Goal: Check status: Check status

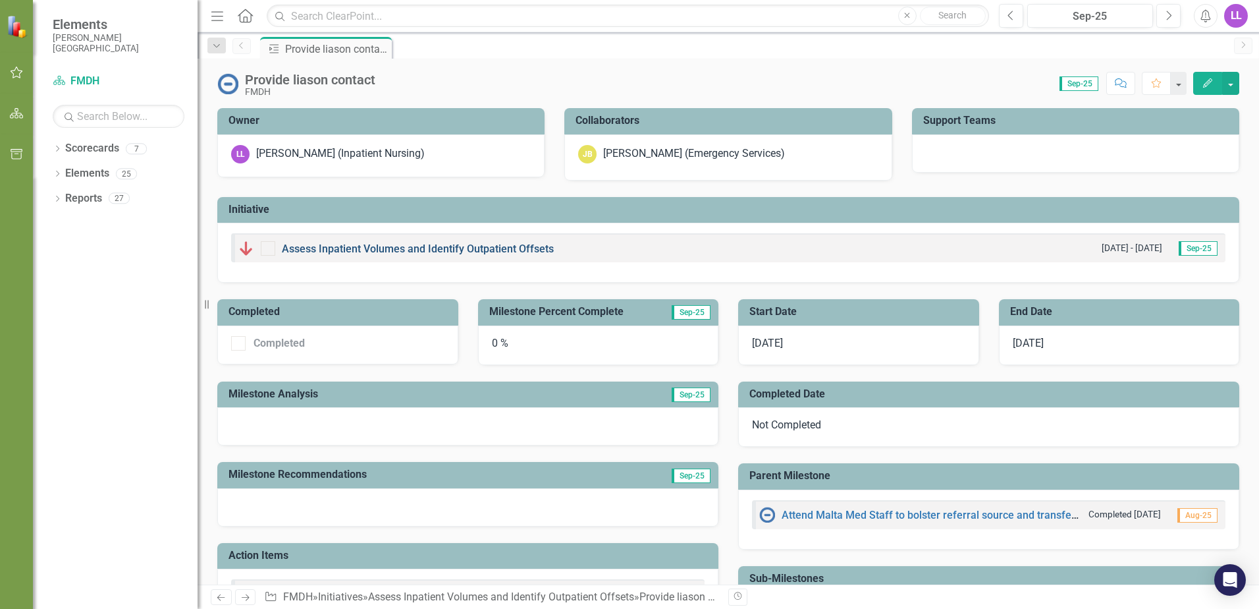
click at [364, 248] on link "Assess Inpatient Volumes and Identify Outpatient Offsets" at bounding box center [418, 248] width 272 height 13
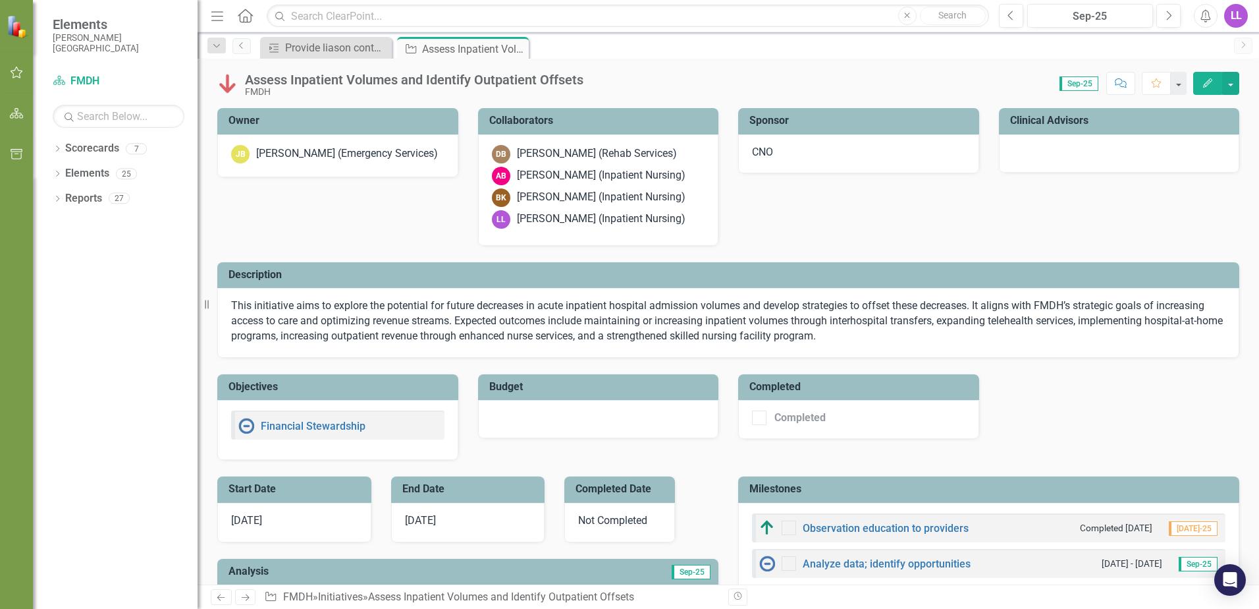
checkbox input "true"
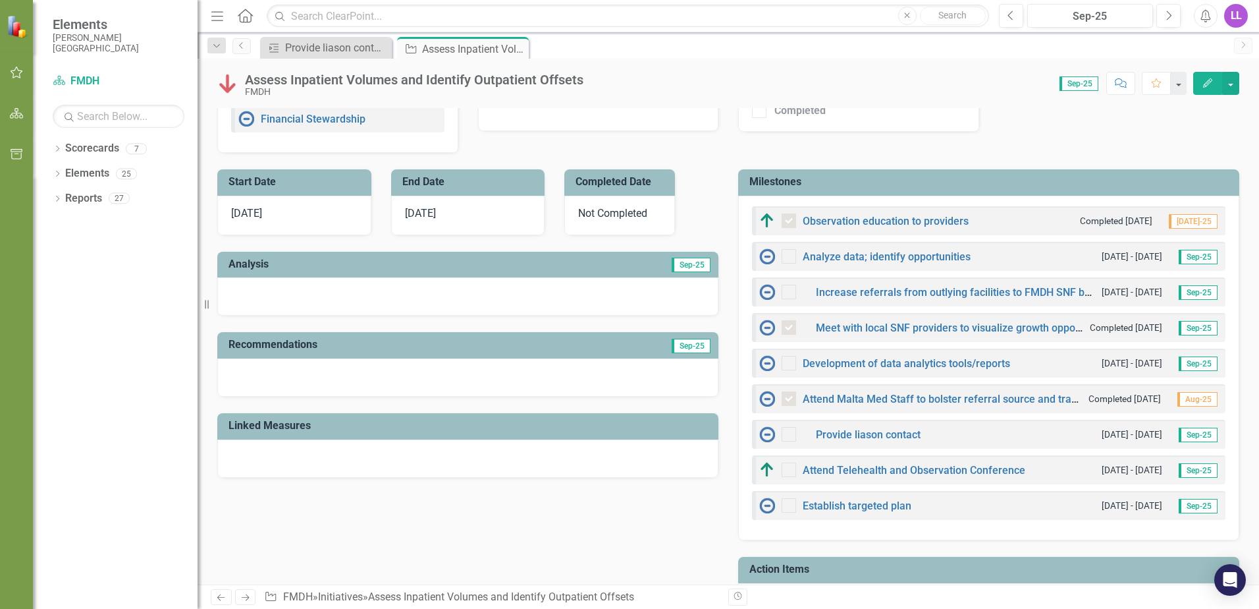
scroll to position [329, 0]
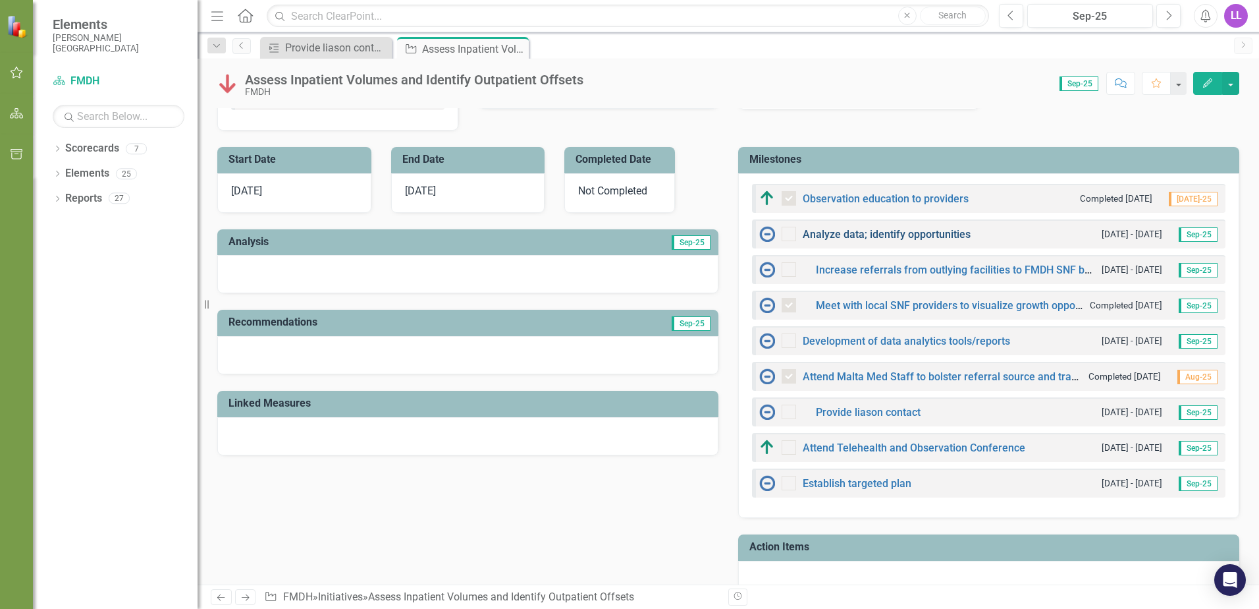
click at [860, 236] on link "Analyze data; identify opportunities" at bounding box center [887, 234] width 168 height 13
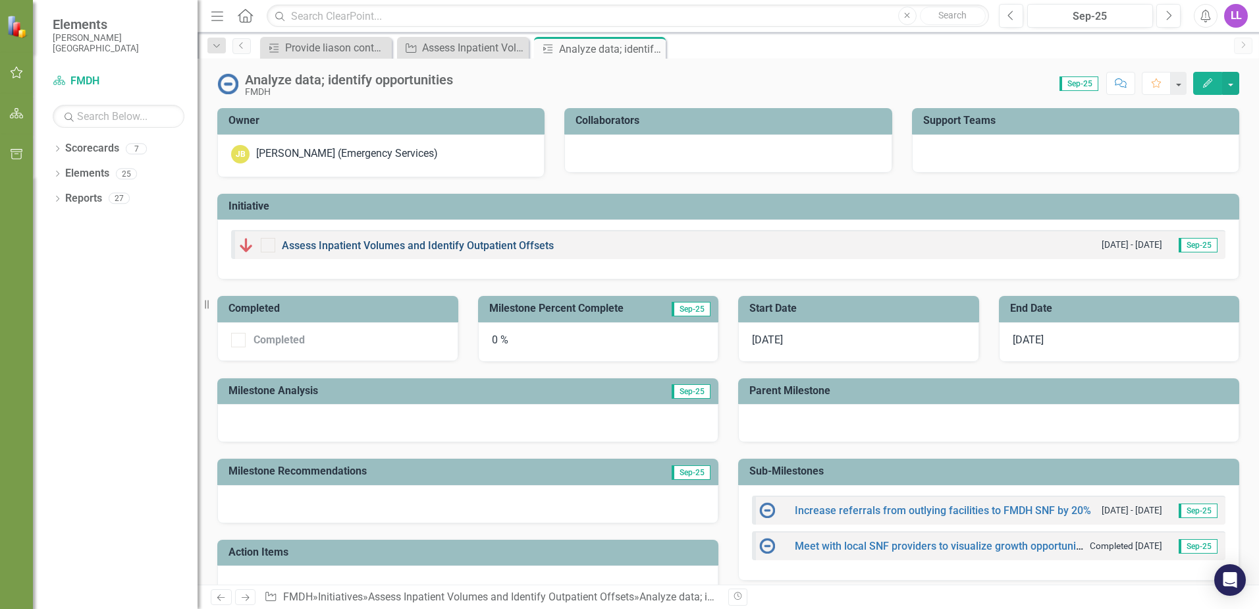
click at [444, 243] on link "Assess Inpatient Volumes and Identify Outpatient Offsets" at bounding box center [418, 245] width 272 height 13
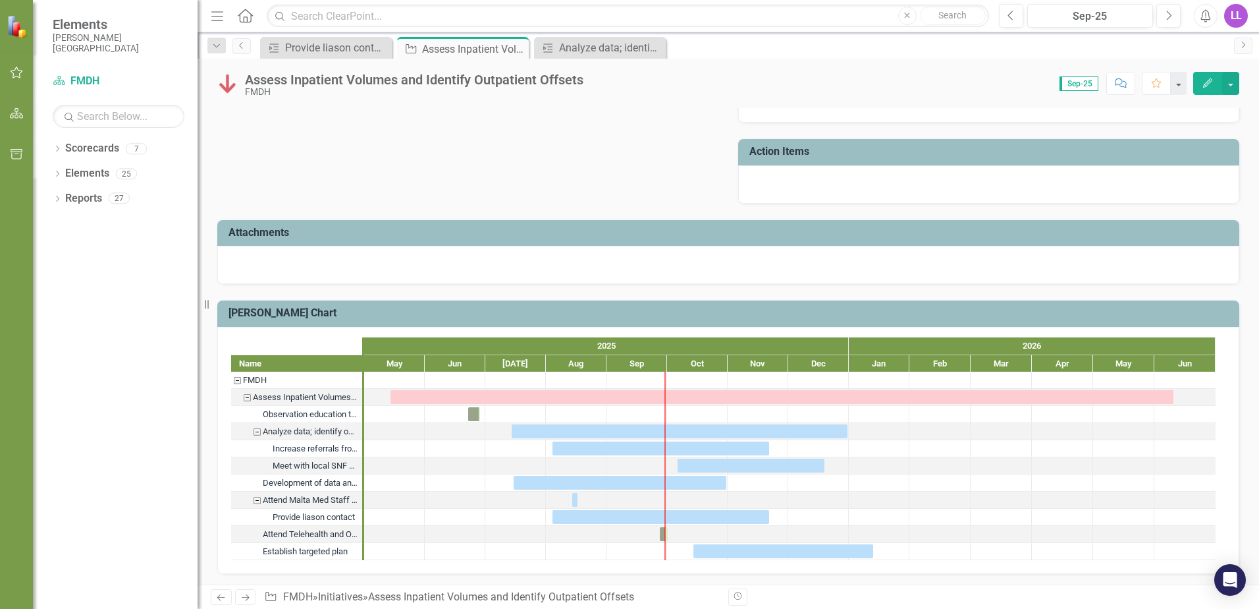
scroll to position [727, 0]
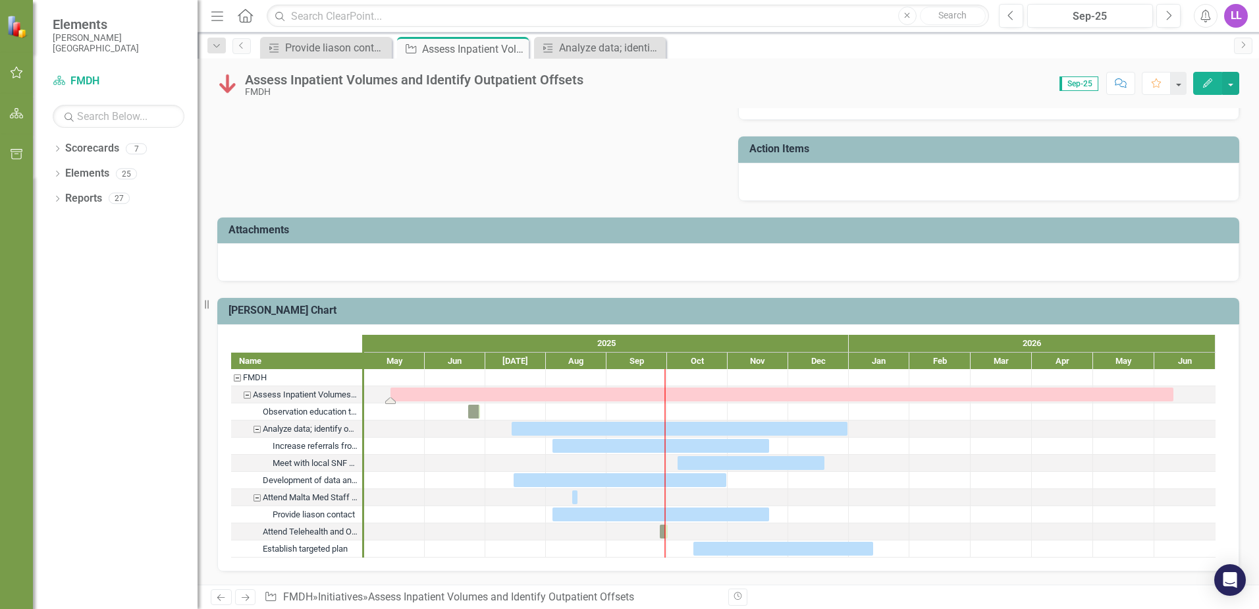
click at [413, 394] on div "Task: Start date: 2025-05-14 End date: 2026-06-10" at bounding box center [782, 394] width 783 height 14
click at [247, 394] on div "Assess Inpatient Volumes and Identify Outpatient Offsets" at bounding box center [247, 394] width 12 height 17
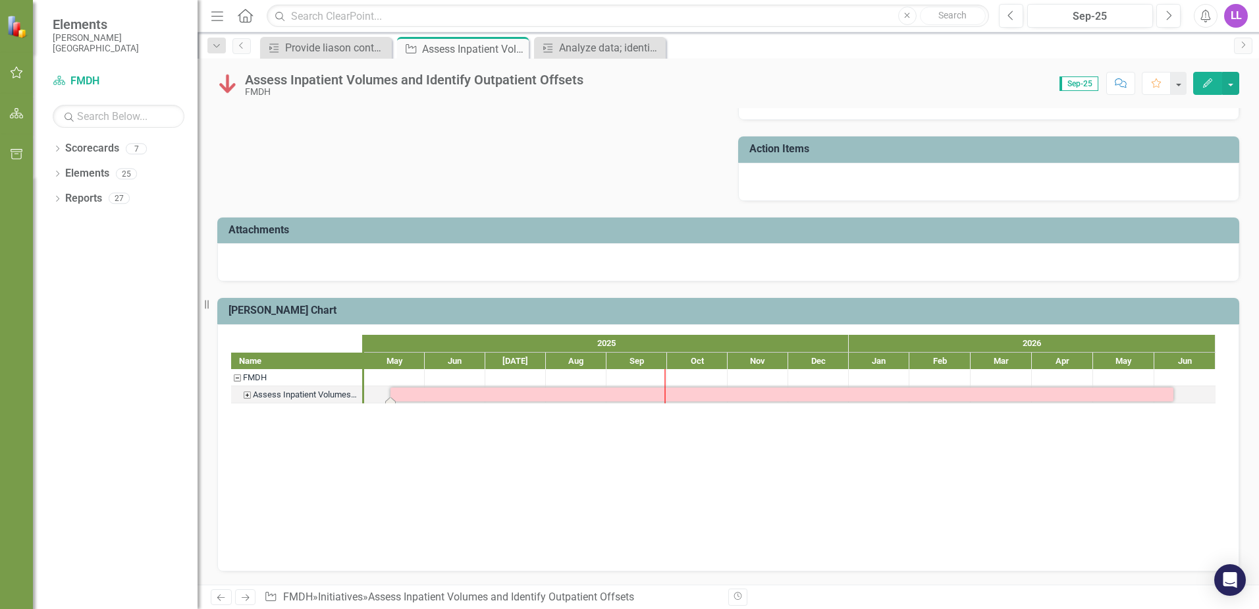
click at [247, 394] on div "Assess Inpatient Volumes and Identify Outpatient Offsets" at bounding box center [247, 394] width 12 height 17
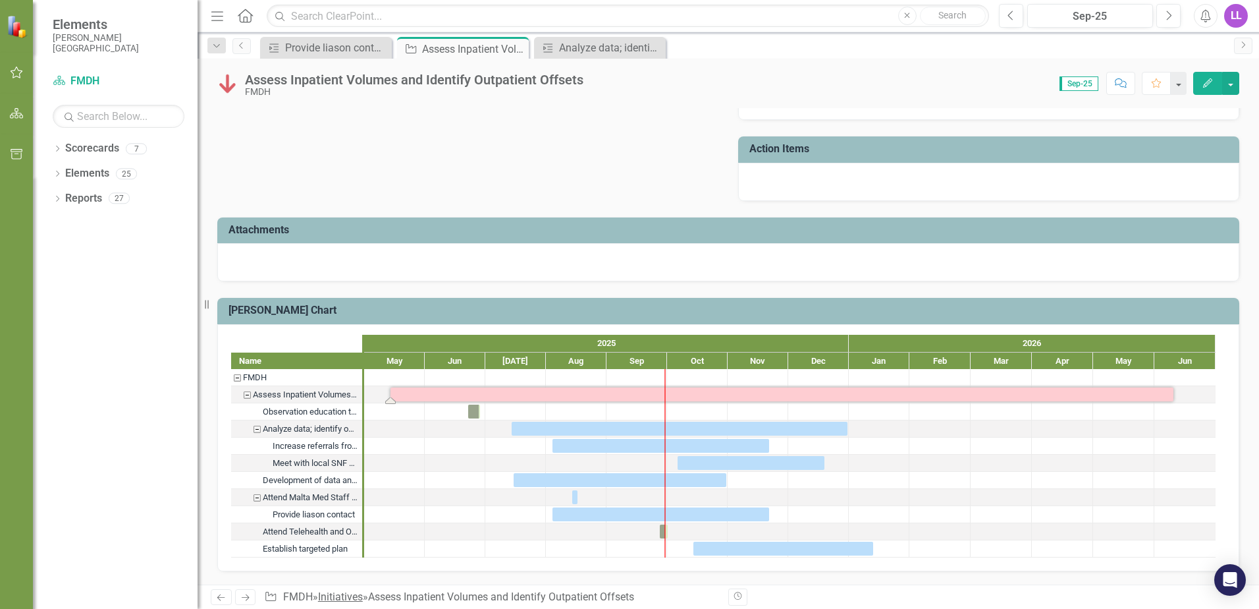
click at [337, 599] on link "Initiatives" at bounding box center [340, 596] width 45 height 13
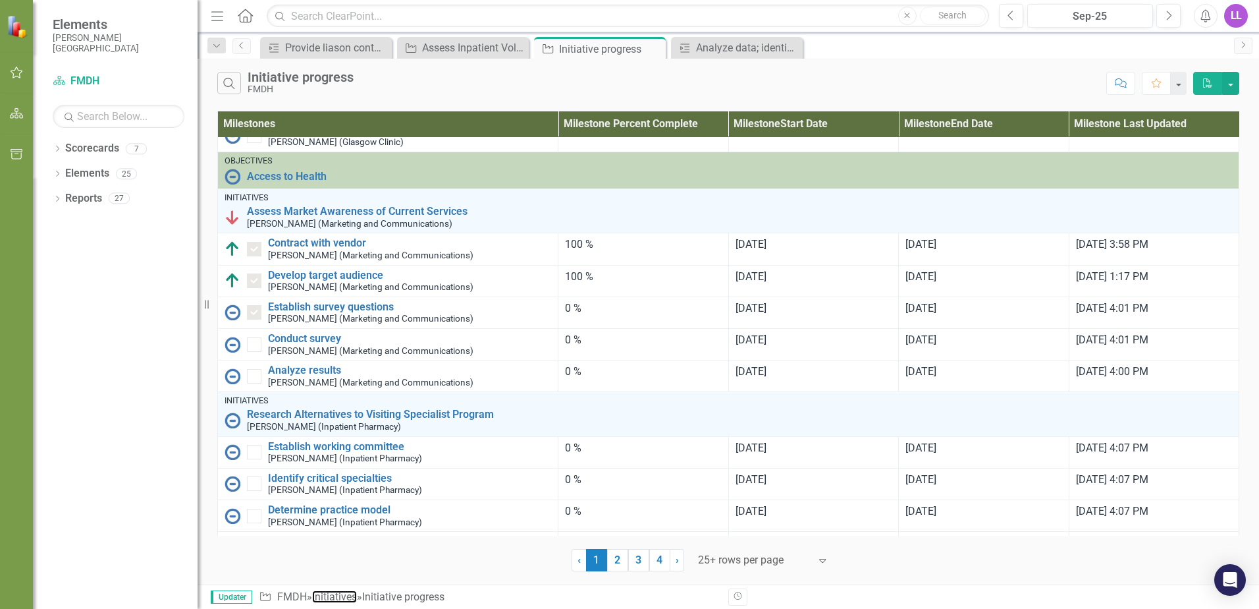
scroll to position [719, 0]
